Goal: Answer question/provide support: Answer question/provide support

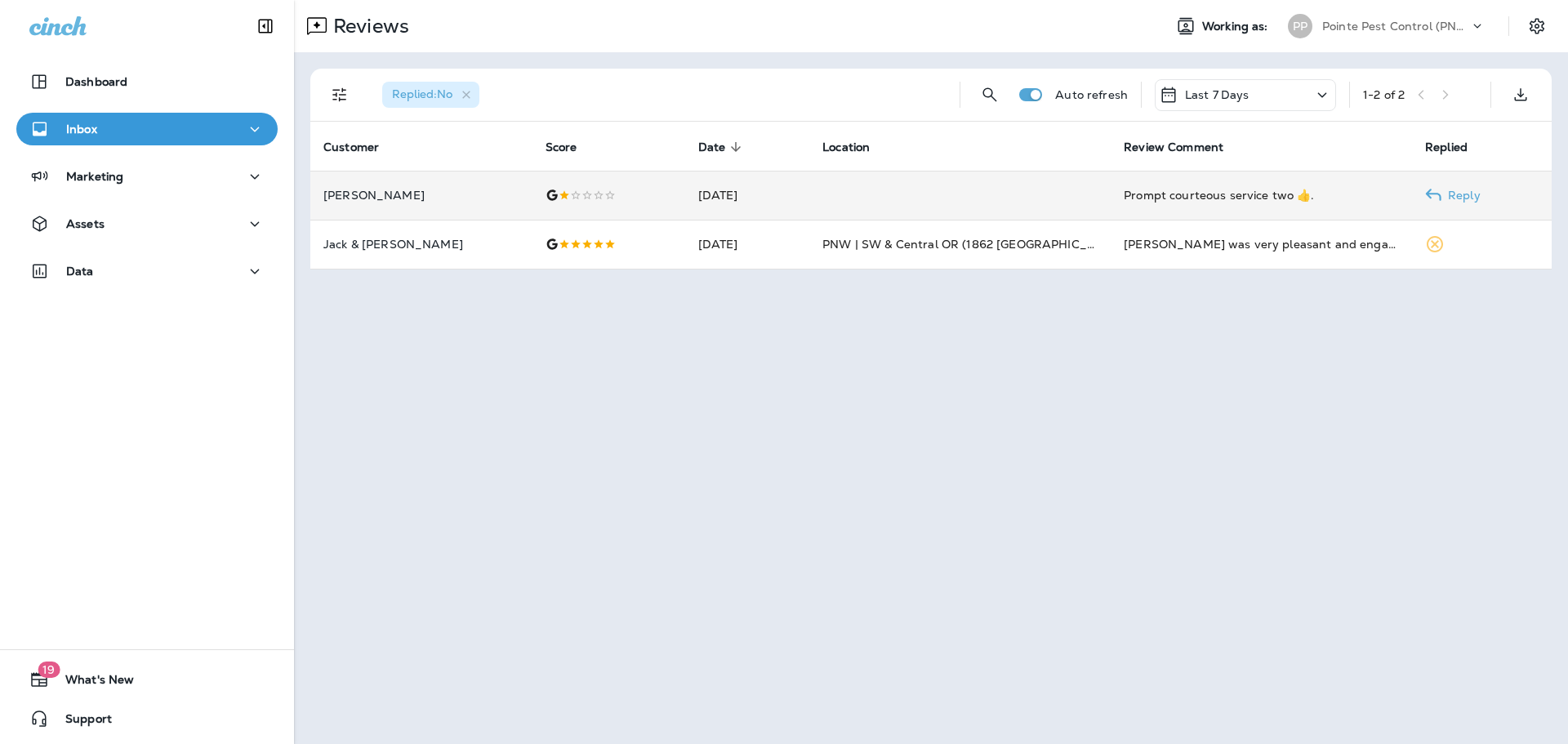
click at [887, 213] on td at bounding box center [960, 195] width 302 height 49
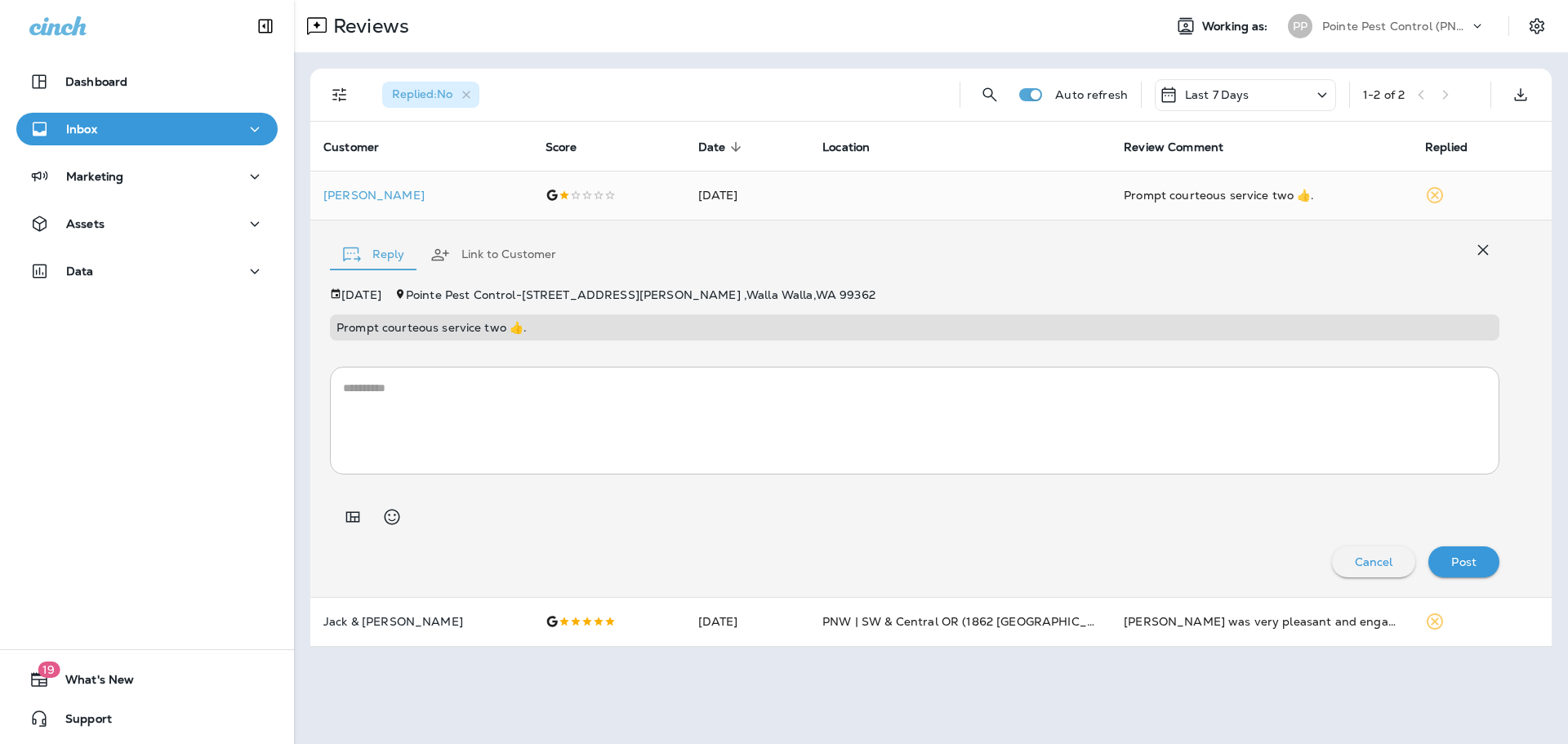
click at [767, 431] on textarea at bounding box center [914, 420] width 1143 height 81
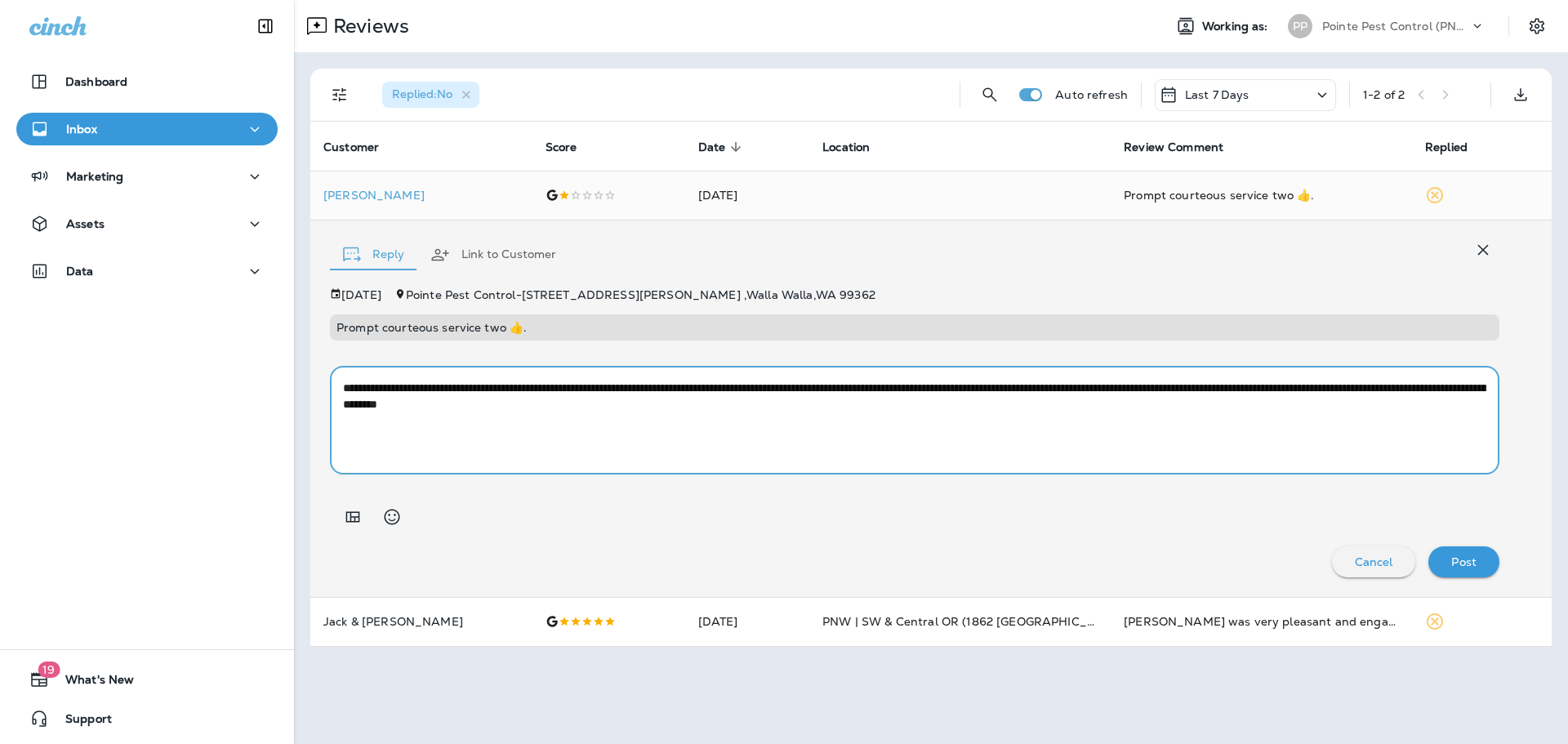
type textarea "**********"
click at [1446, 554] on div "Post" at bounding box center [1464, 561] width 45 height 21
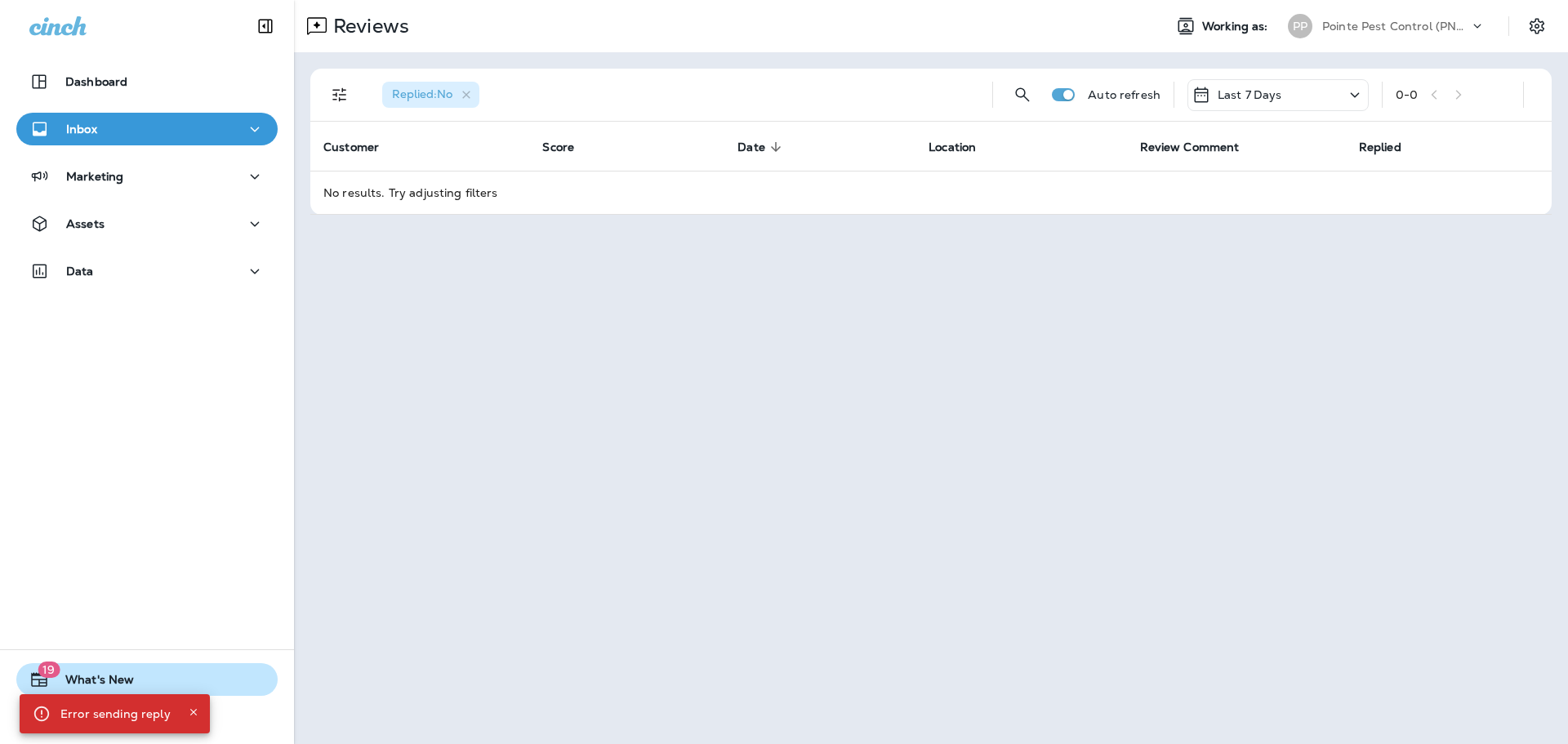
drag, startPoint x: 189, startPoint y: 709, endPoint x: 251, endPoint y: 675, distance: 70.7
click at [189, 709] on icon "Close" at bounding box center [194, 712] width 12 height 12
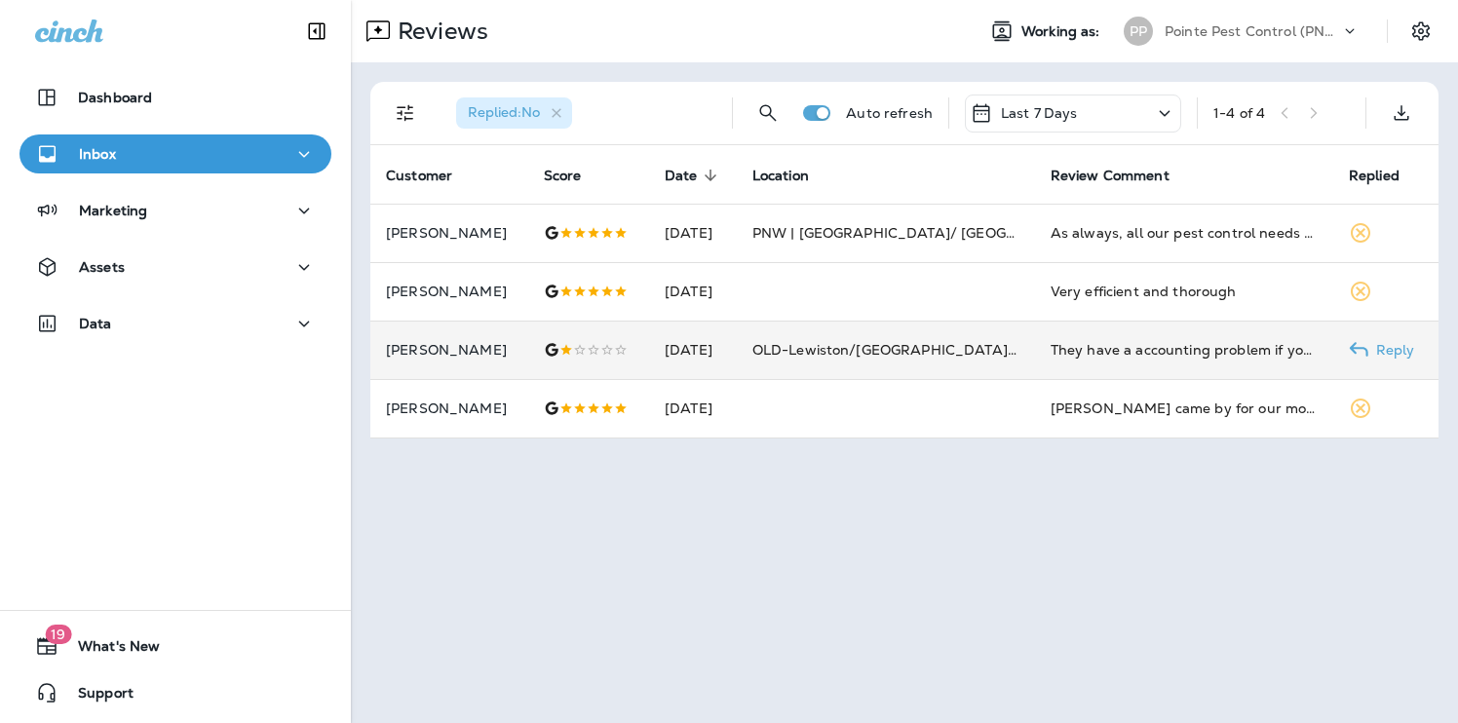
click at [883, 355] on span "OLD-Lewiston/[GEOGRAPHIC_DATA]/[GEOGRAPHIC_DATA]/Pullman #208" at bounding box center [1010, 350] width 516 height 18
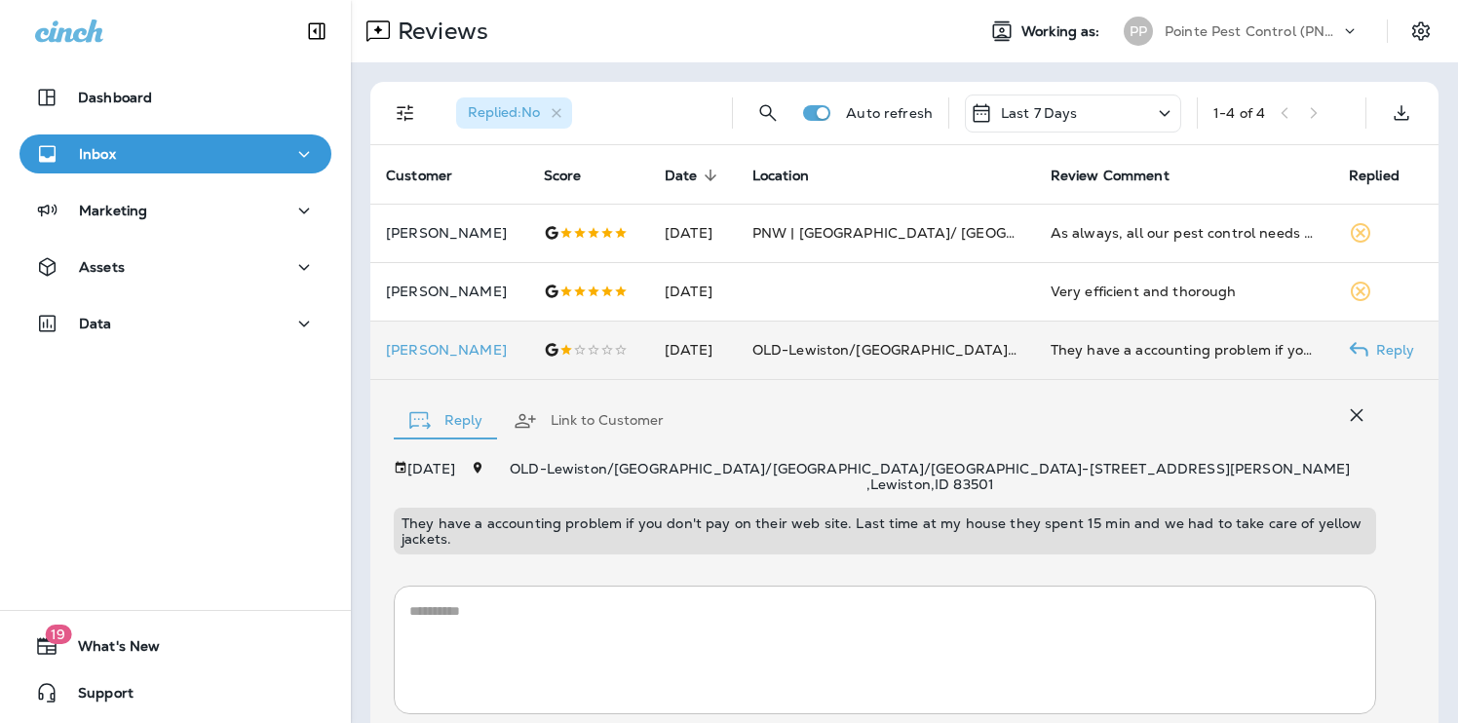
scroll to position [121, 0]
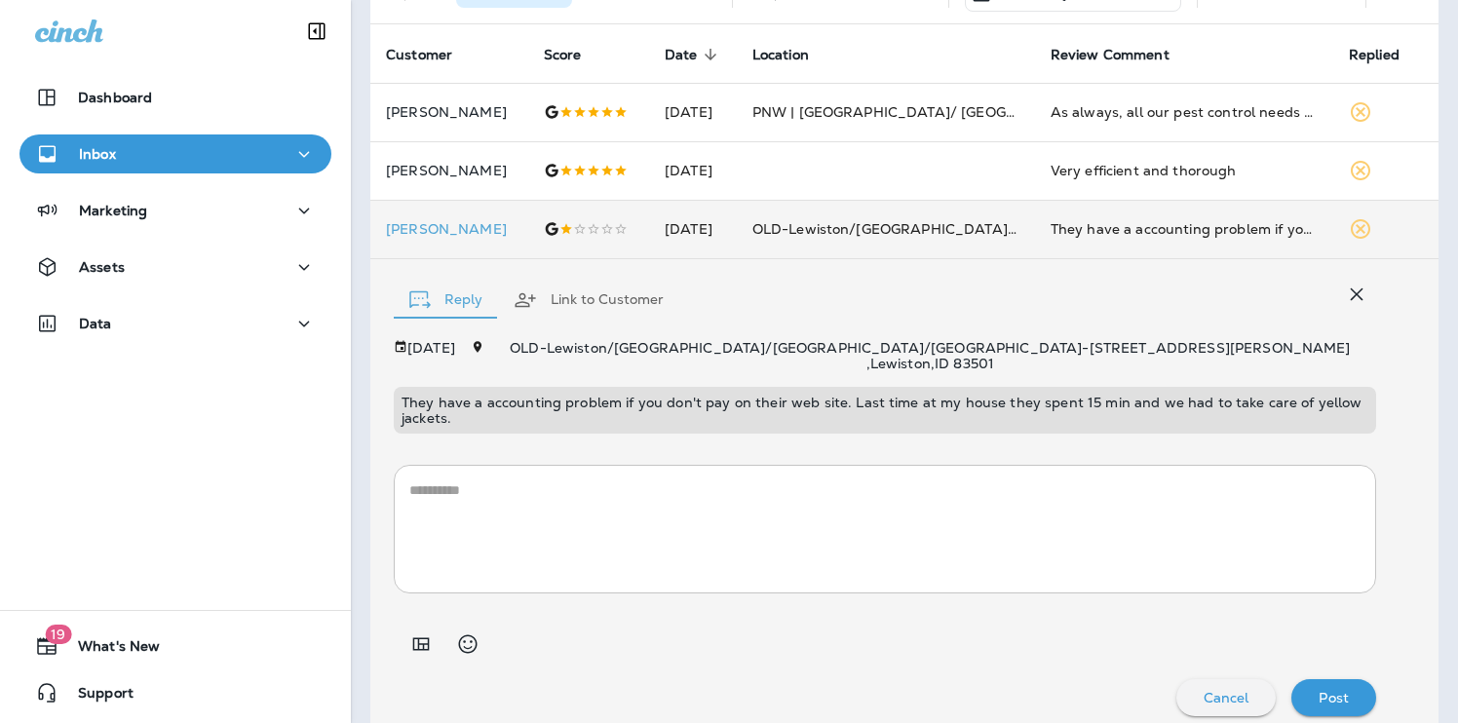
click at [590, 312] on button "Link to Customer" at bounding box center [588, 300] width 181 height 70
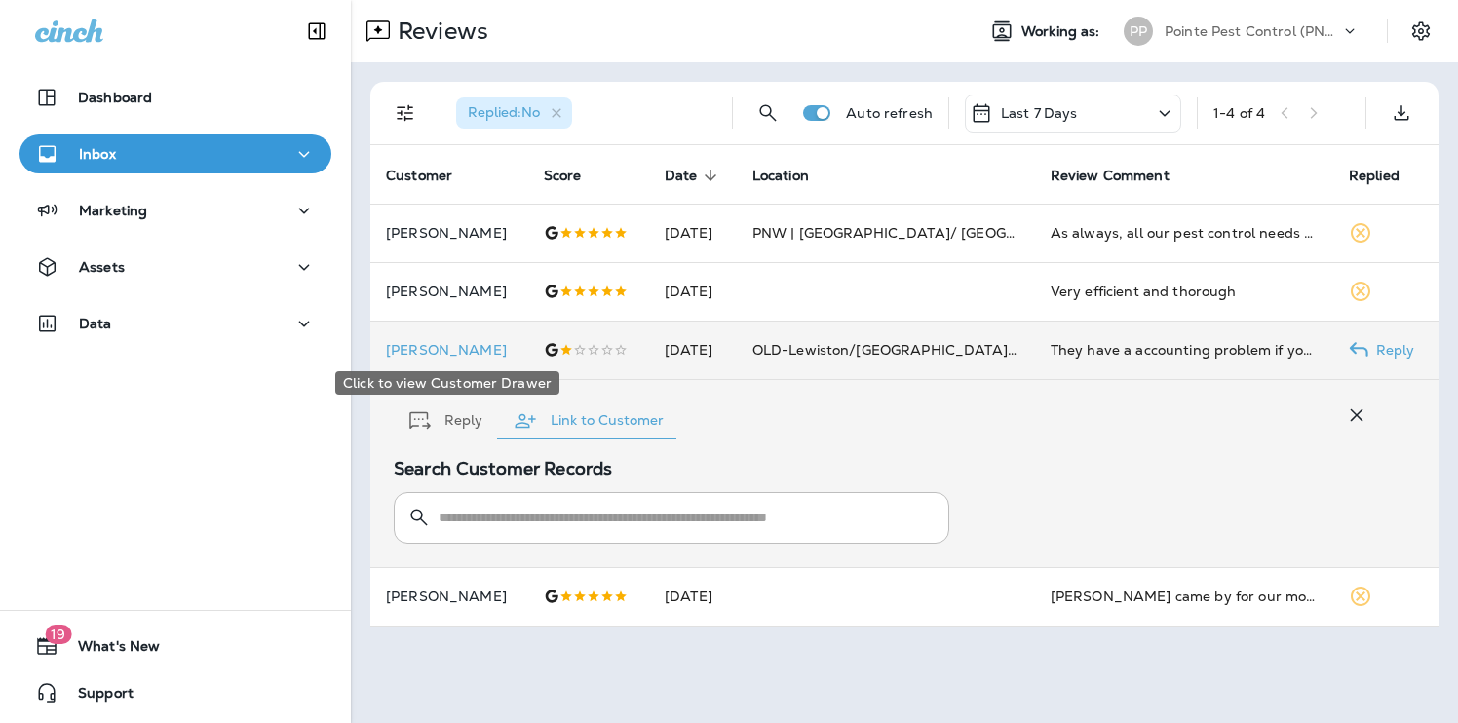
click at [437, 347] on p "[PERSON_NAME]" at bounding box center [449, 350] width 127 height 16
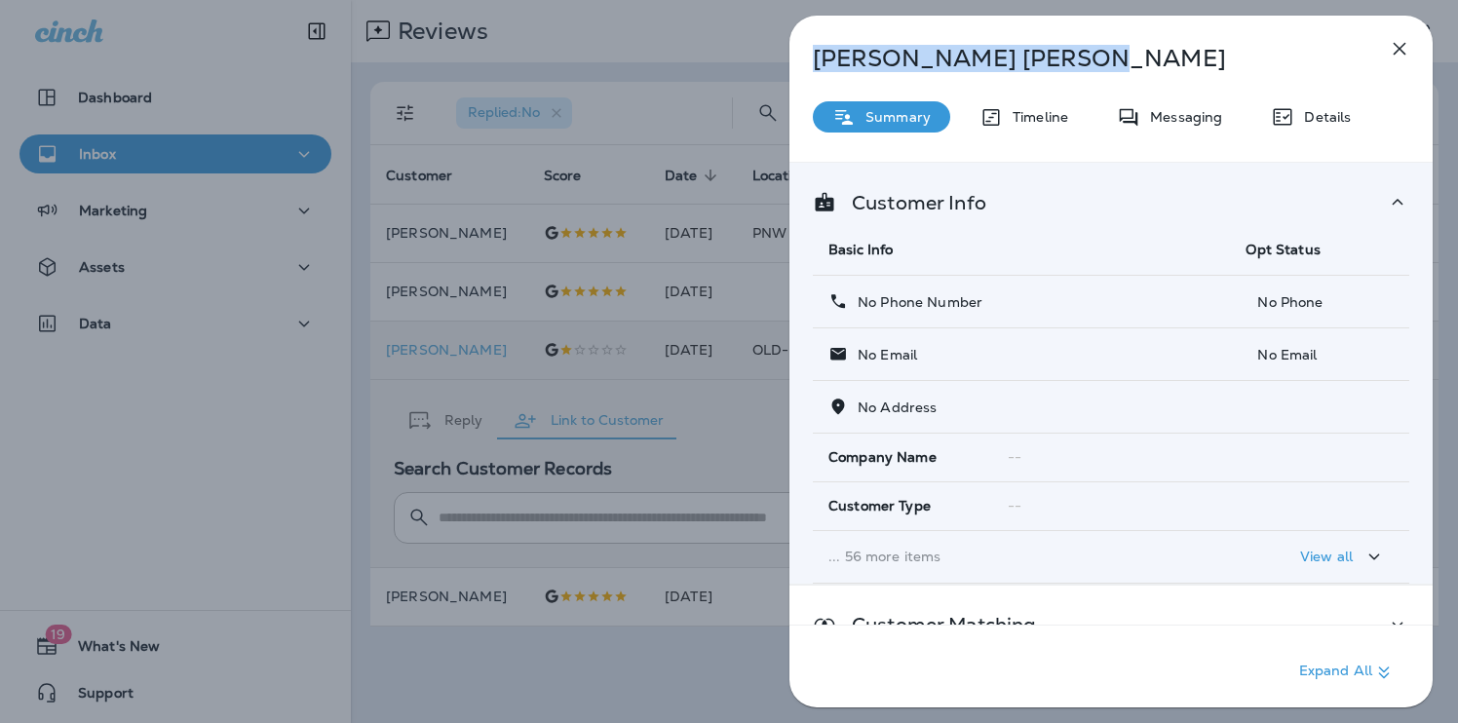
drag, startPoint x: 976, startPoint y: 53, endPoint x: 790, endPoint y: 47, distance: 186.2
click at [790, 47] on div "[PERSON_NAME]" at bounding box center [1078, 58] width 579 height 27
copy p "[PERSON_NAME]"
click at [375, 510] on div "[PERSON_NAME] Summary Timeline Messaging Details Customer Info Basic Info Opt S…" at bounding box center [729, 361] width 1458 height 723
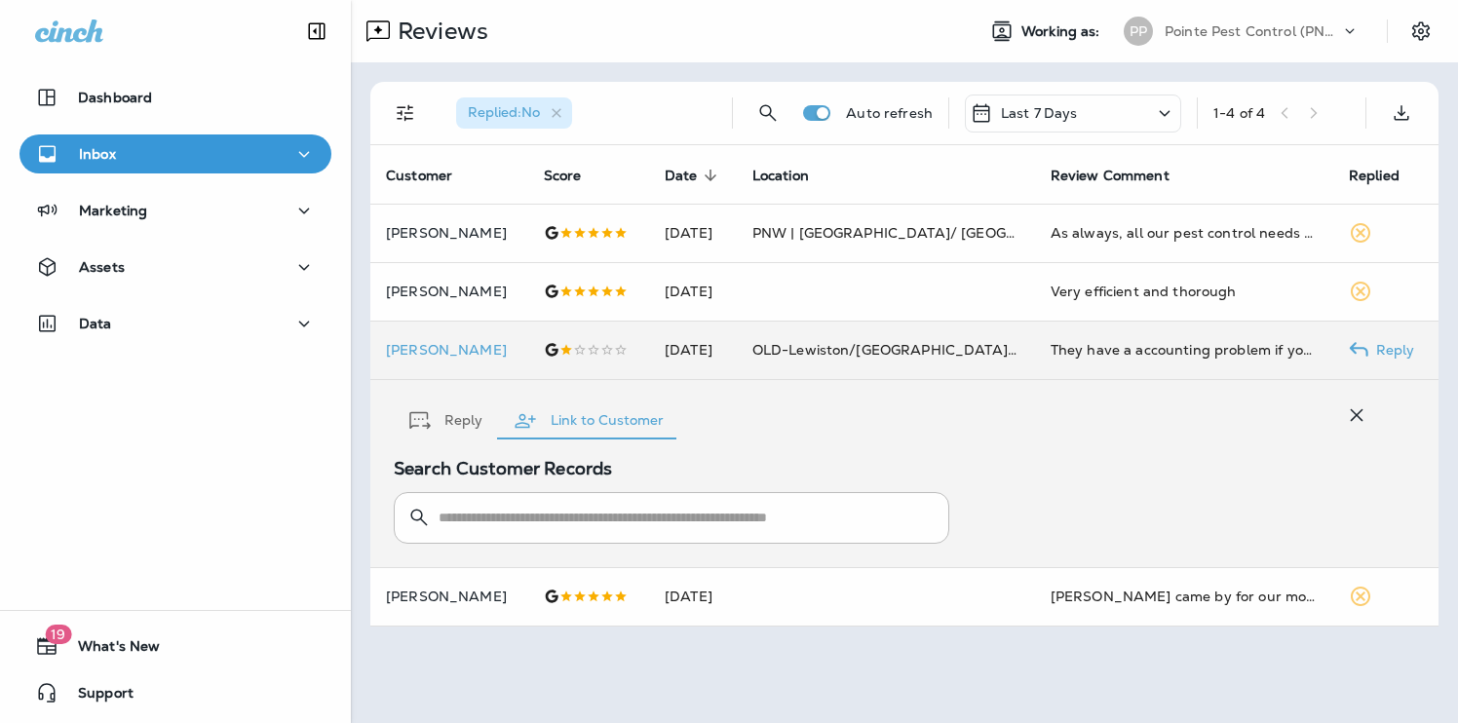
click at [193, 330] on div at bounding box center [729, 361] width 1458 height 723
click at [109, 330] on p "Data" at bounding box center [95, 324] width 33 height 16
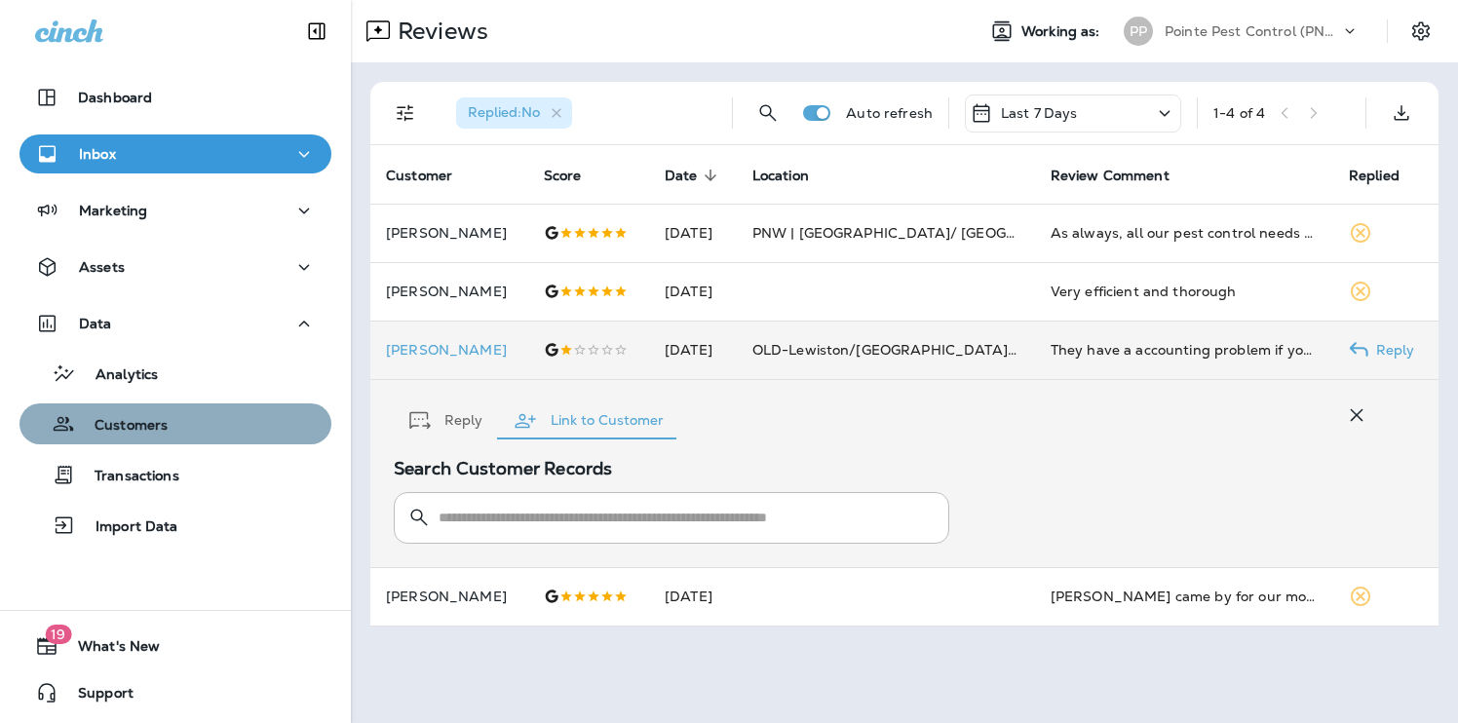
click at [112, 430] on p "Customers" at bounding box center [121, 426] width 93 height 19
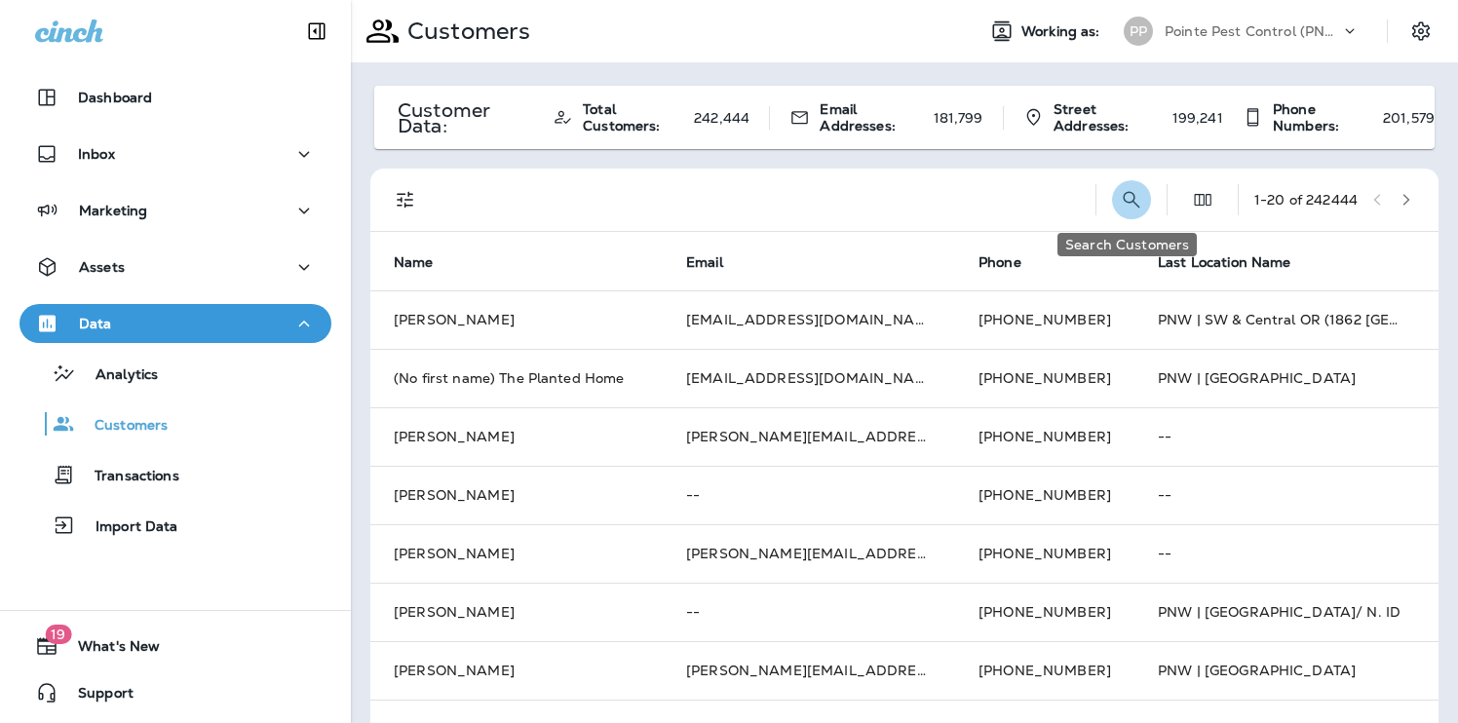
click at [1126, 189] on icon "Search Customers" at bounding box center [1130, 199] width 23 height 23
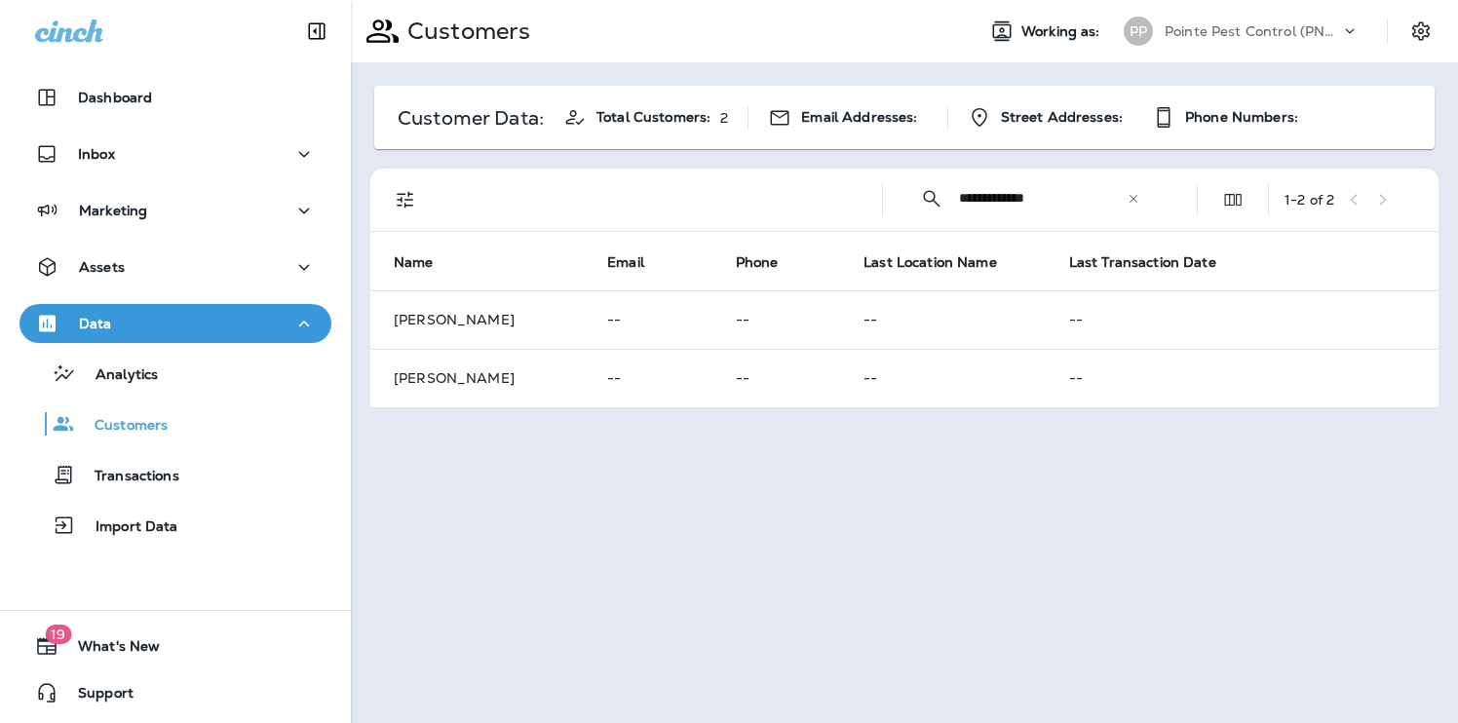
click at [984, 202] on input "**********" at bounding box center [1043, 198] width 168 height 52
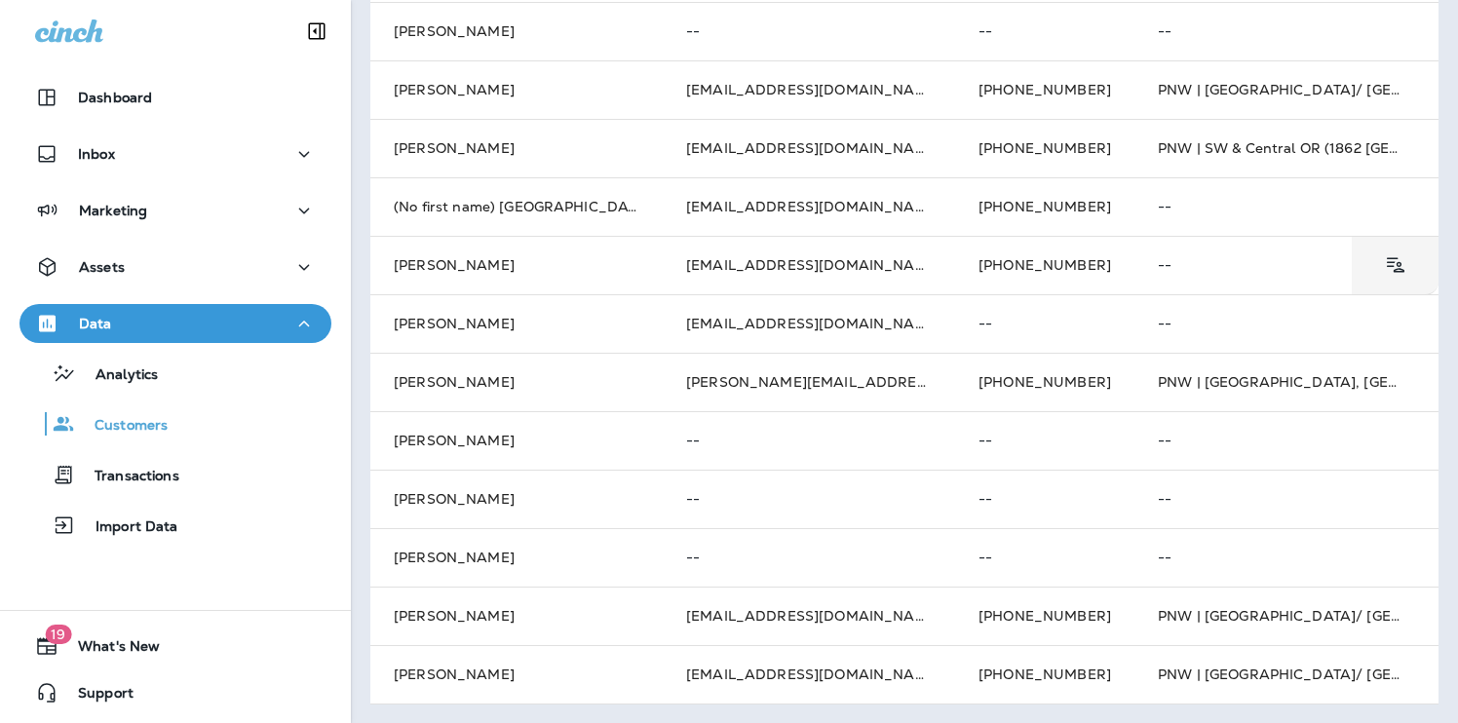
scroll to position [756, 0]
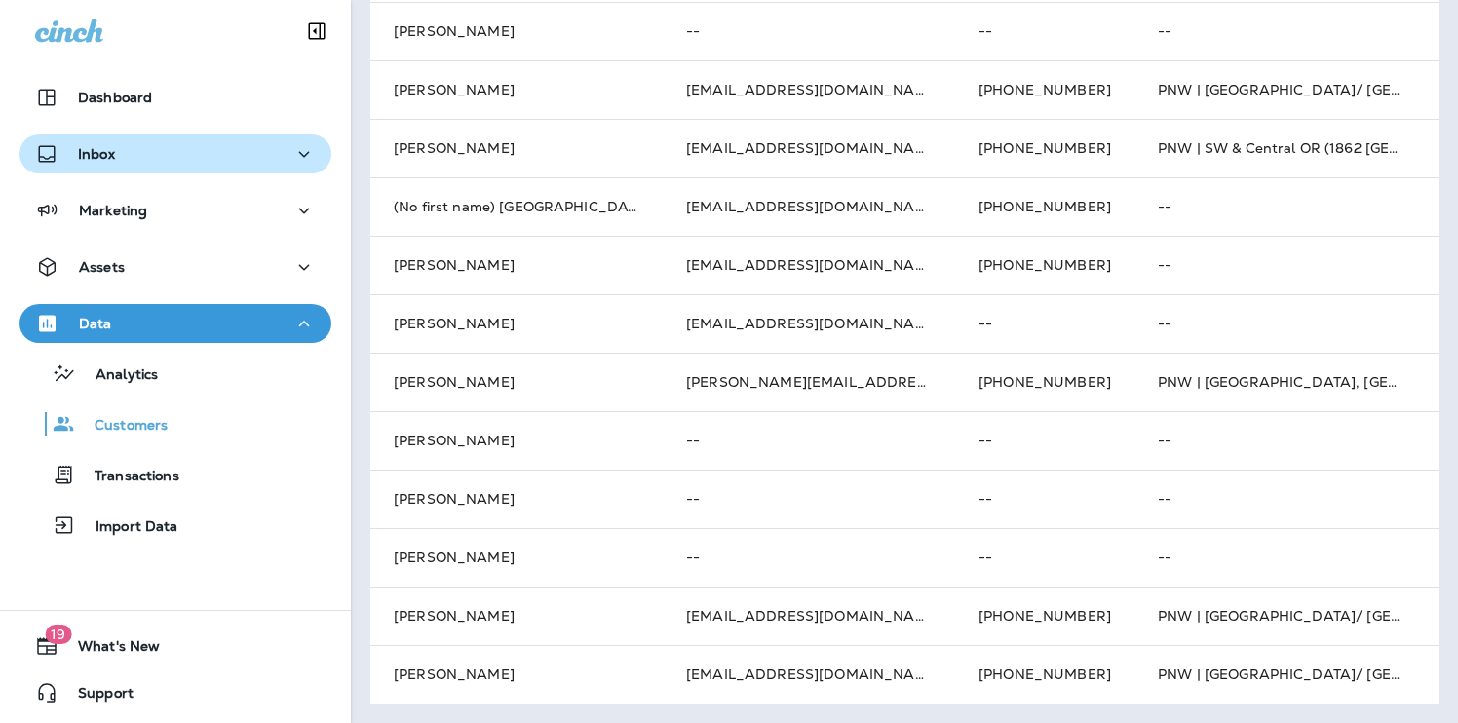
type input "*******"
click at [199, 150] on div "Inbox" at bounding box center [175, 154] width 281 height 24
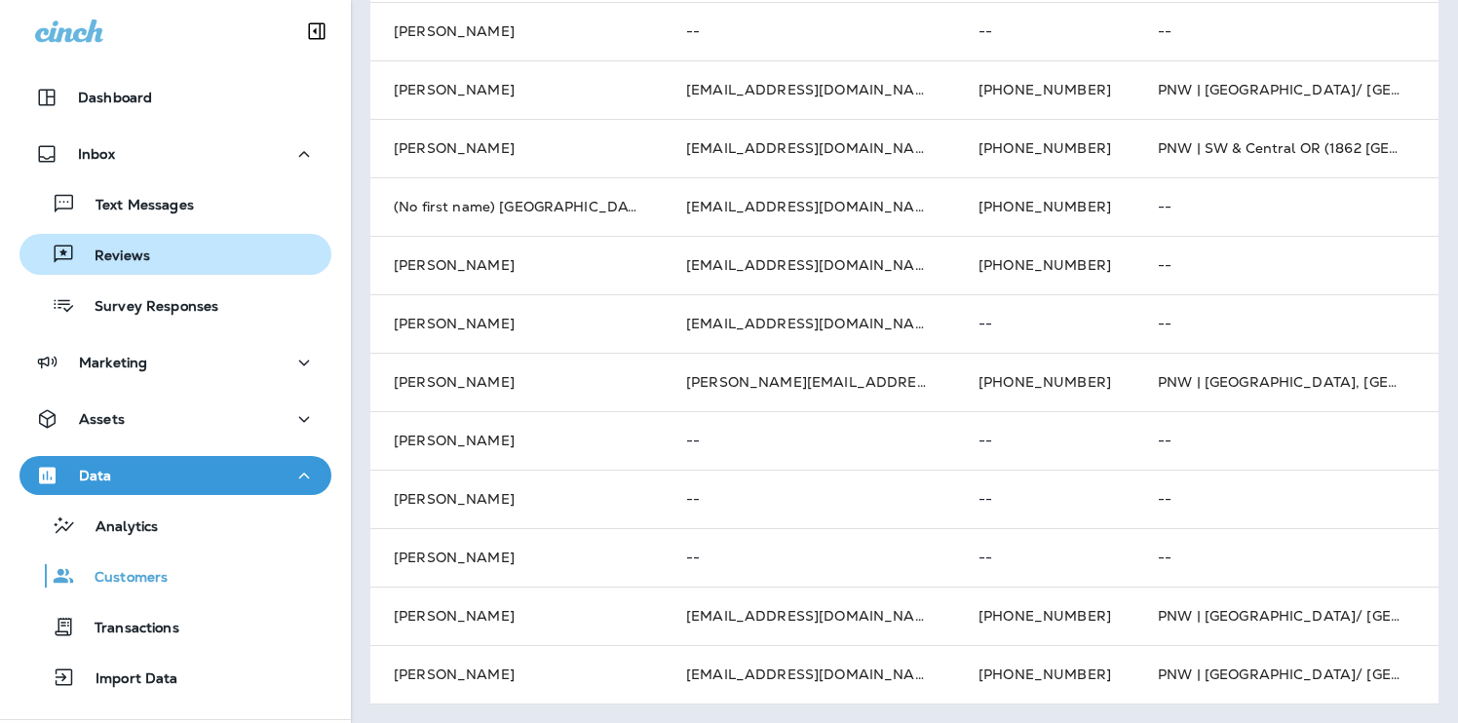
click at [172, 255] on div "Reviews" at bounding box center [175, 254] width 296 height 29
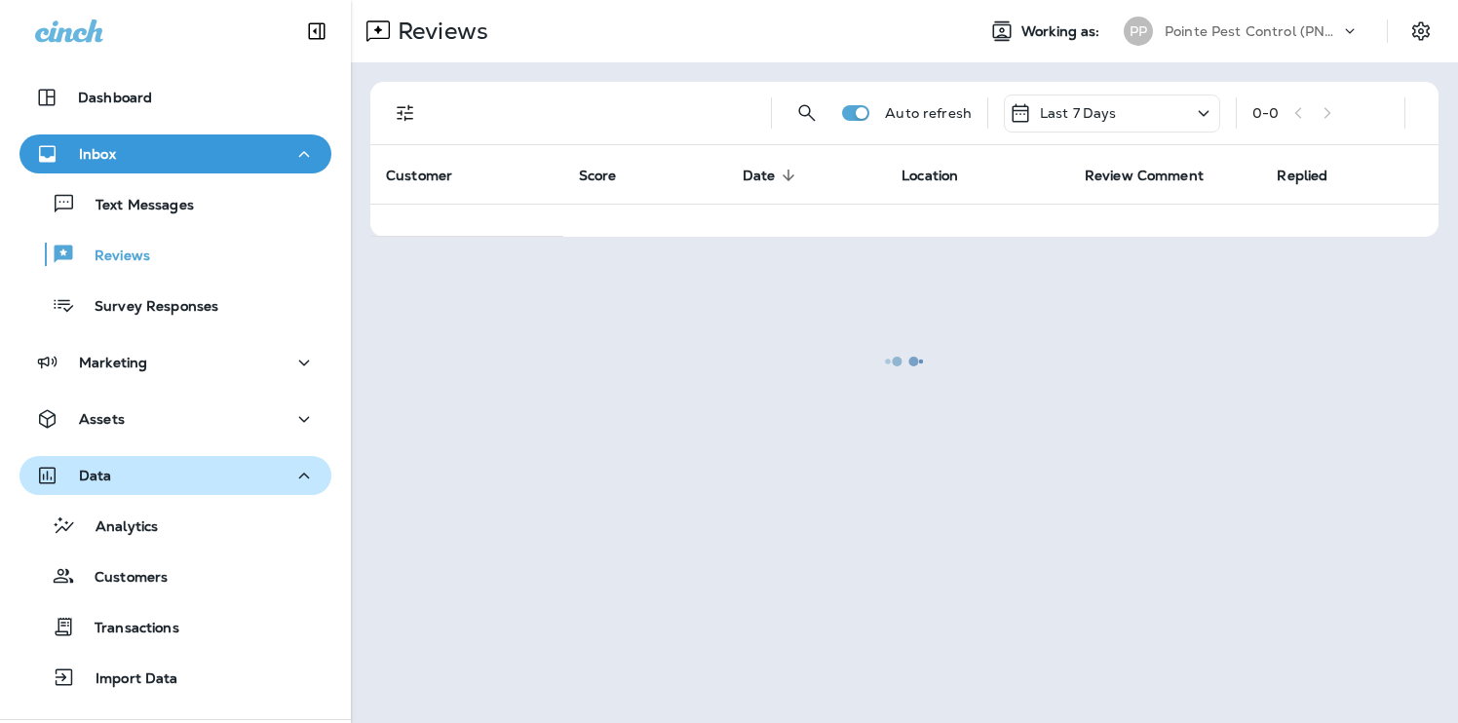
click at [169, 474] on div "Data" at bounding box center [175, 476] width 281 height 24
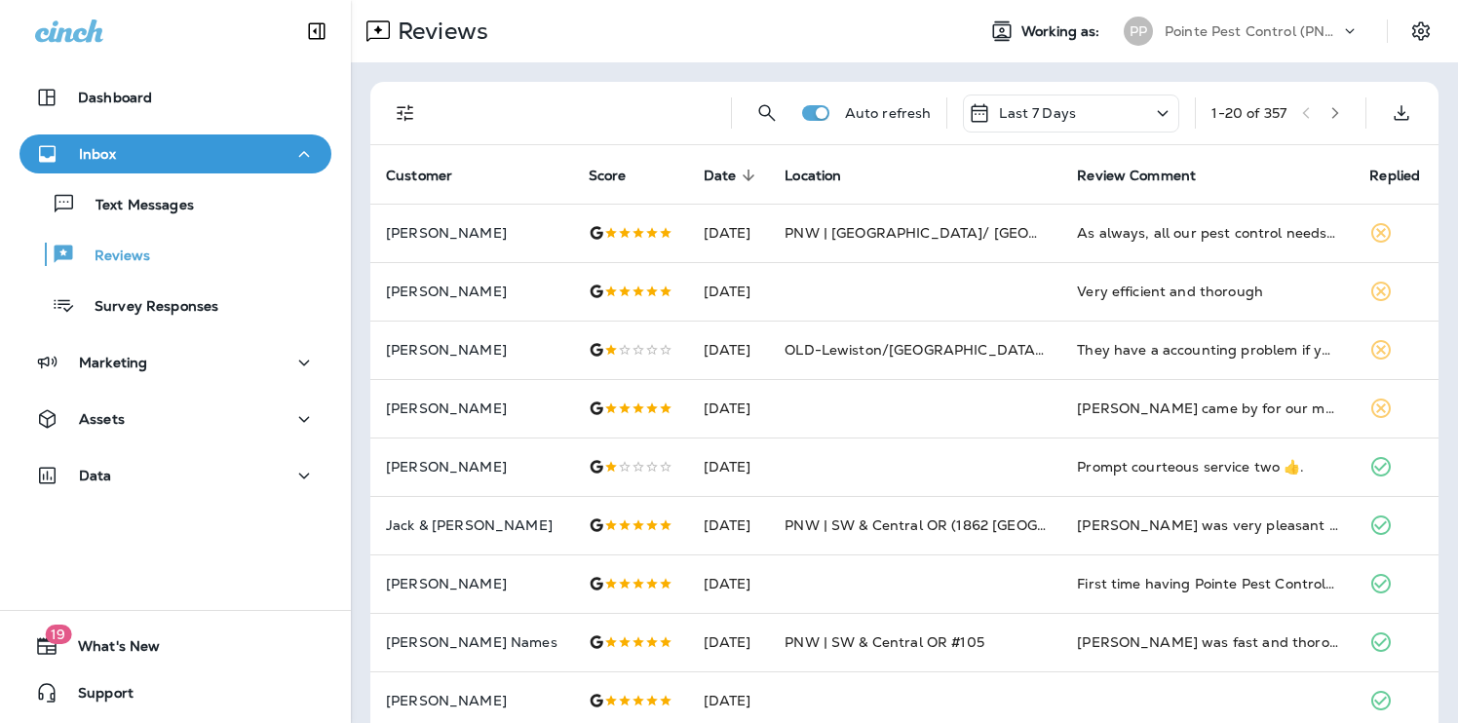
click at [408, 114] on icon "Filters" at bounding box center [405, 112] width 23 height 23
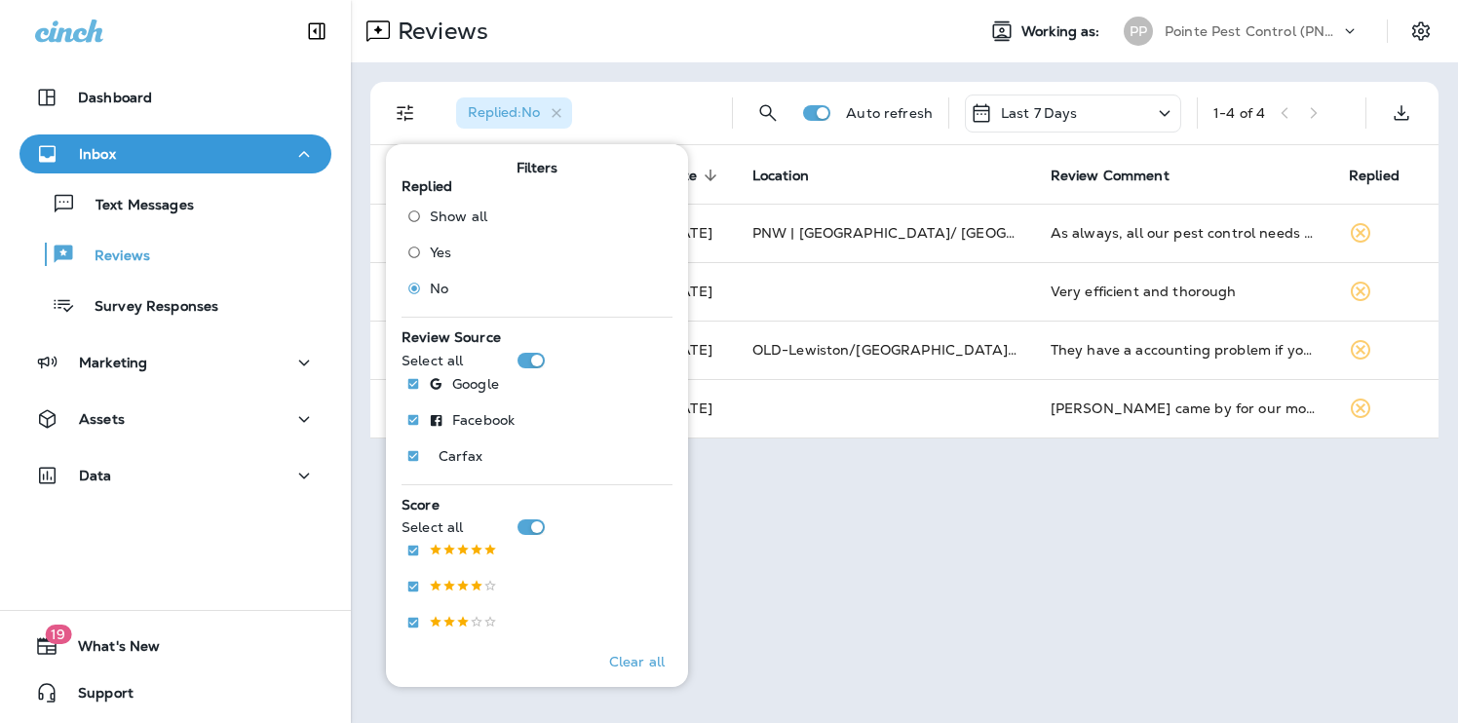
click at [702, 36] on div "Reviews" at bounding box center [655, 31] width 608 height 39
